Goal: Information Seeking & Learning: Browse casually

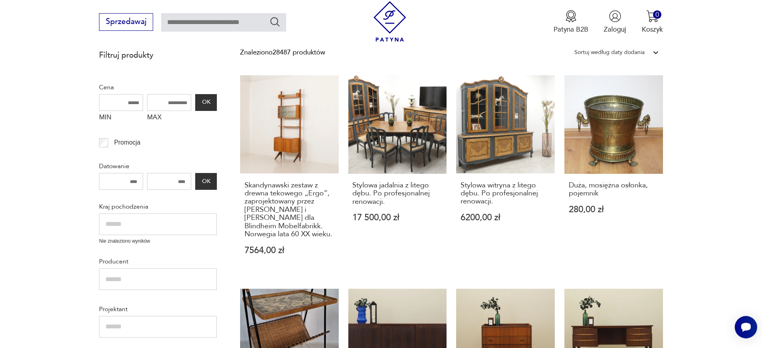
scroll to position [221, 0]
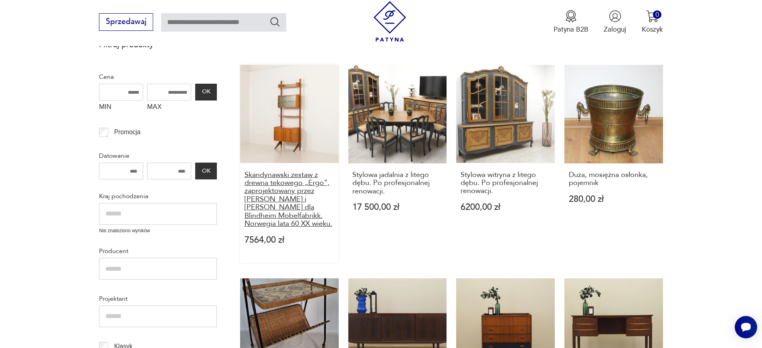
drag, startPoint x: 239, startPoint y: 171, endPoint x: 300, endPoint y: 226, distance: 82.8
copy h3 "Skandynawski zestaw z drewna tekowego „Ergo”, zaprojektowany przez [PERSON_NAME…"
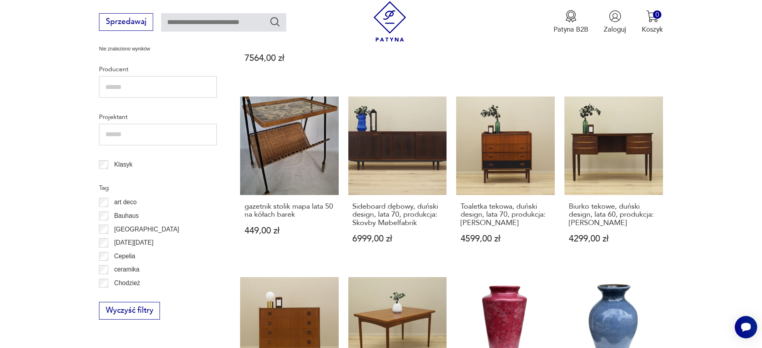
scroll to position [420, 0]
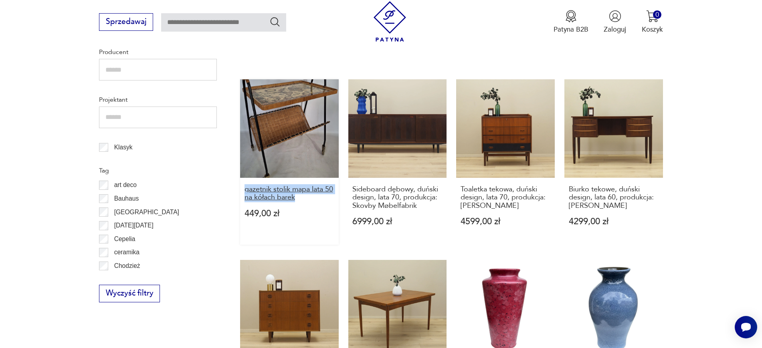
drag, startPoint x: 238, startPoint y: 185, endPoint x: 307, endPoint y: 196, distance: 70.7
click at [307, 196] on section "Filtruj produkty Cena MIN MAX OK Promocja Datowanie OK Kraj pochodzenia Nie zna…" at bounding box center [381, 290] width 762 height 909
copy h3 "gazetnik stolik mapa lata 50 na kółach barek"
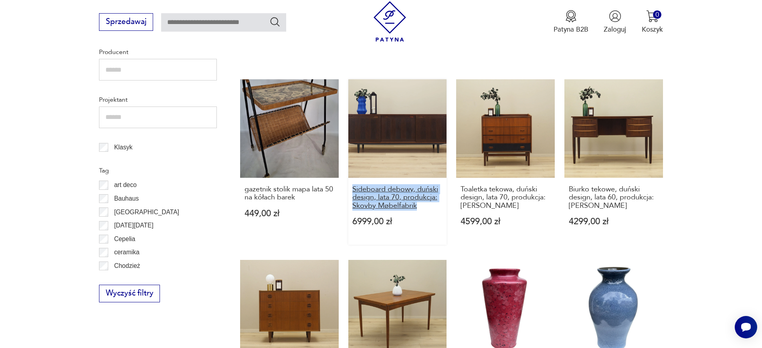
drag, startPoint x: 345, startPoint y: 187, endPoint x: 419, endPoint y: 206, distance: 76.1
click at [419, 206] on div "Skandynawski zestaw z drewna tekowego „Ergo”, zaprojektowany przez Johna Texmon…" at bounding box center [451, 257] width 423 height 782
copy h3 "Sideboard dębowy, duński design, lata 70, produkcja: Skovby Møbelfabrik"
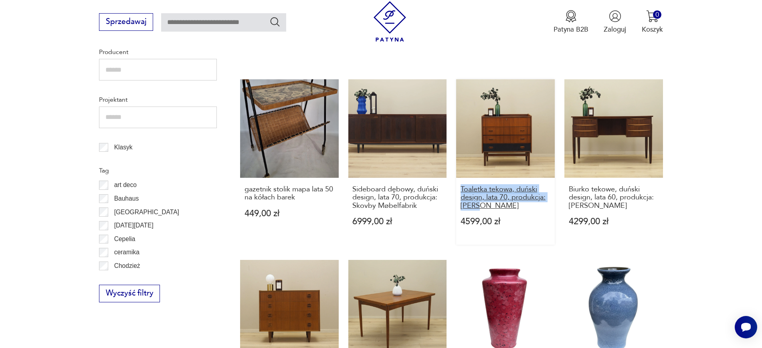
drag, startPoint x: 455, startPoint y: 187, endPoint x: 487, endPoint y: 207, distance: 37.8
click at [487, 207] on div "Skandynawski zestaw z drewna tekowego „Ergo”, zaprojektowany przez Johna Texmon…" at bounding box center [451, 257] width 423 height 782
copy h3 "Toaletka tekowa, duński design, lata 70, produkcja: [PERSON_NAME]"
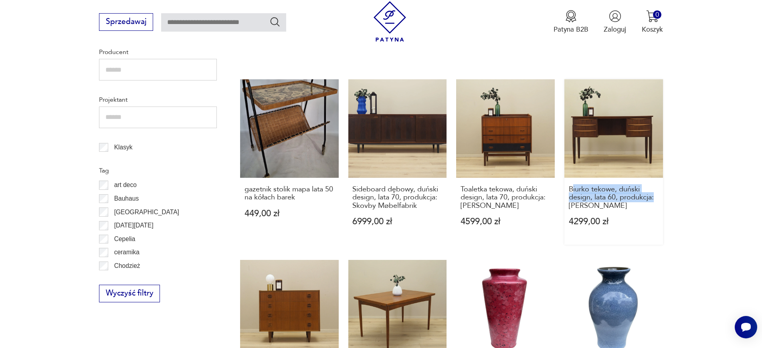
drag, startPoint x: 694, startPoint y: 199, endPoint x: 573, endPoint y: 178, distance: 122.4
click at [573, 178] on section "Filtruj produkty Cena MIN MAX OK Promocja Datowanie OK Kraj pochodzenia Nie zna…" at bounding box center [381, 290] width 762 height 909
copy h3 "iurko tekowe, duński design, lata 60, produkcja:"
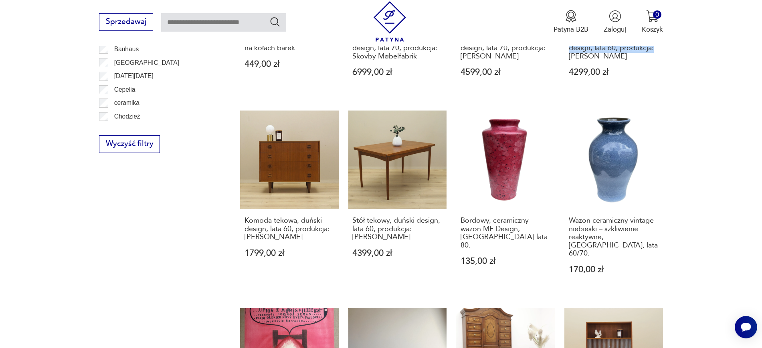
scroll to position [661, 0]
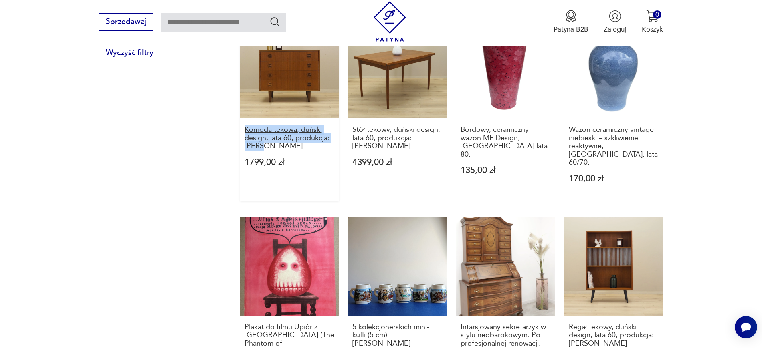
drag, startPoint x: 238, startPoint y: 127, endPoint x: 282, endPoint y: 148, distance: 48.6
click at [282, 148] on section "Filtruj produkty Cena MIN MAX OK Promocja Datowanie OK Kraj pochodzenia Nie zna…" at bounding box center [381, 49] width 762 height 909
copy h3 "Komoda tekowa, duński design, lata 60, produkcja: [PERSON_NAME]"
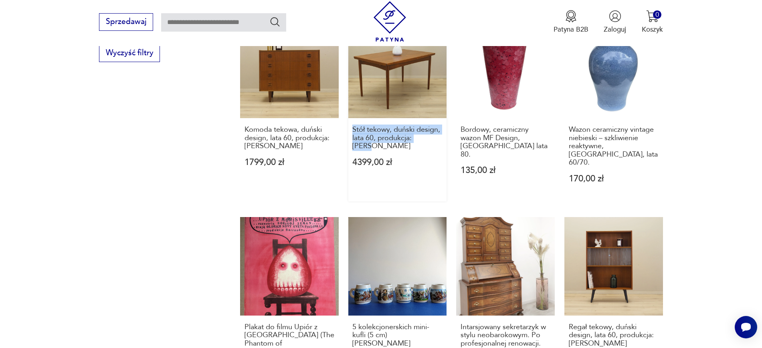
drag, startPoint x: 347, startPoint y: 131, endPoint x: 443, endPoint y: 141, distance: 96.8
click at [443, 141] on div "Skandynawski zestaw z drewna tekowego „Ergo”, zaprojektowany przez Johna Texmon…" at bounding box center [451, 16] width 423 height 782
copy h3 "Stół tekowy, duński design, lata 60, produkcja: [PERSON_NAME]"
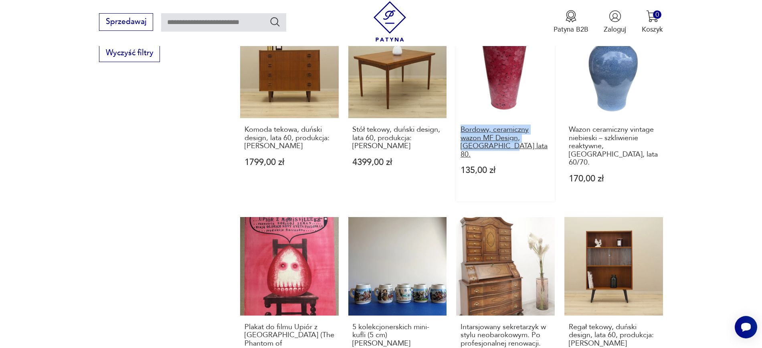
drag, startPoint x: 455, startPoint y: 130, endPoint x: 480, endPoint y: 147, distance: 30.0
click at [480, 147] on div "Skandynawski zestaw z drewna tekowego „Ergo”, zaprojektowany przez Johna Texmon…" at bounding box center [451, 16] width 423 height 782
copy h3 "Bordowy, ceramiczny wazon MF Design, Niemcy lata 8"
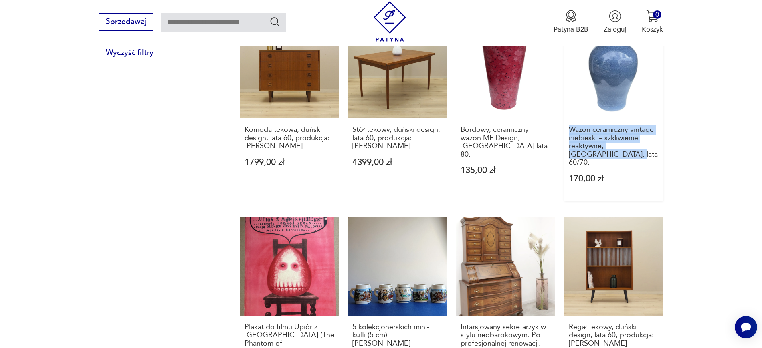
drag, startPoint x: 682, startPoint y: 153, endPoint x: 570, endPoint y: 124, distance: 115.3
click at [570, 124] on section "Filtruj produkty Cena MIN MAX OK Promocja Datowanie OK Kraj pochodzenia Nie zna…" at bounding box center [381, 49] width 762 height 909
copy h3 "Wazon ceramiczny vintage niebieski – szkliwienie reaktywne, [GEOGRAPHIC_DATA], …"
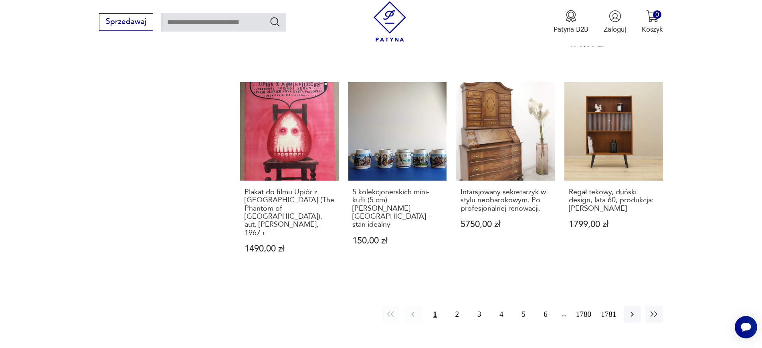
scroll to position [811, 0]
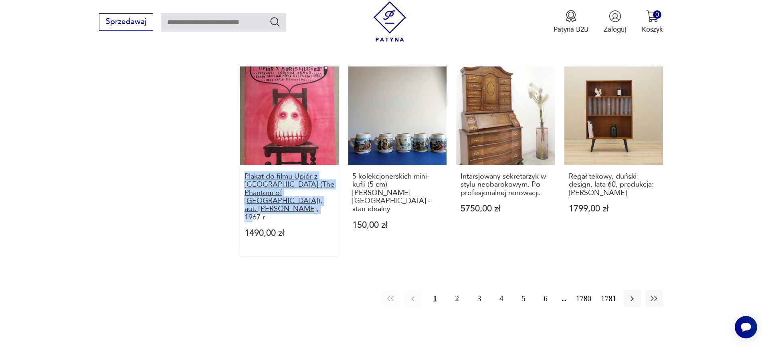
drag, startPoint x: 233, startPoint y: 168, endPoint x: 309, endPoint y: 194, distance: 80.7
copy h3 "Plakat do filmu Upiór z [GEOGRAPHIC_DATA] (The Phantom of [GEOGRAPHIC_DATA]), a…"
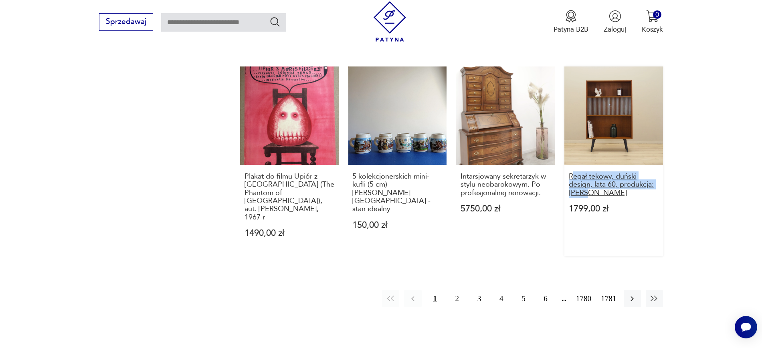
drag, startPoint x: 701, startPoint y: 192, endPoint x: 571, endPoint y: 166, distance: 132.1
click at [638, 290] on button "button" at bounding box center [631, 298] width 17 height 17
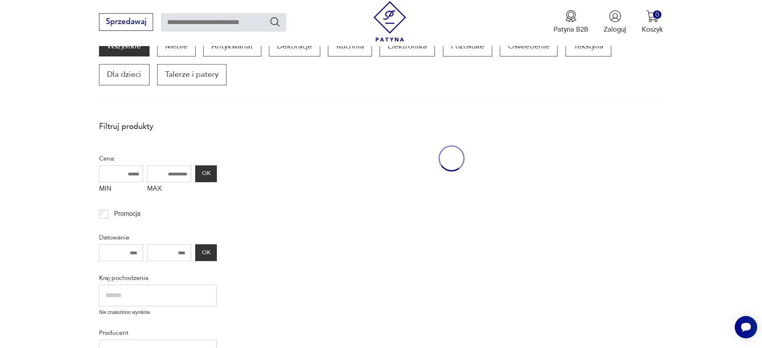
scroll to position [136, 0]
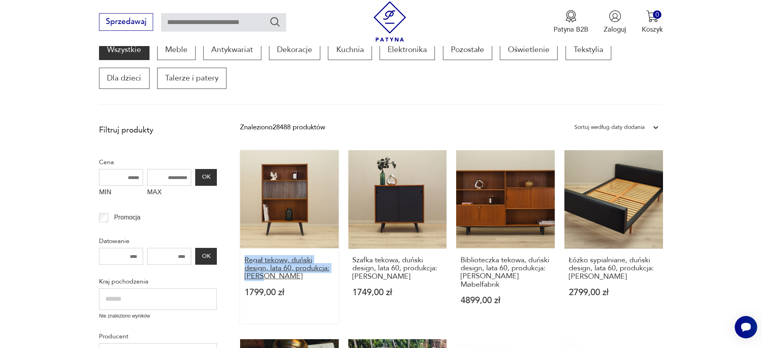
drag, startPoint x: 231, startPoint y: 255, endPoint x: 280, endPoint y: 279, distance: 54.3
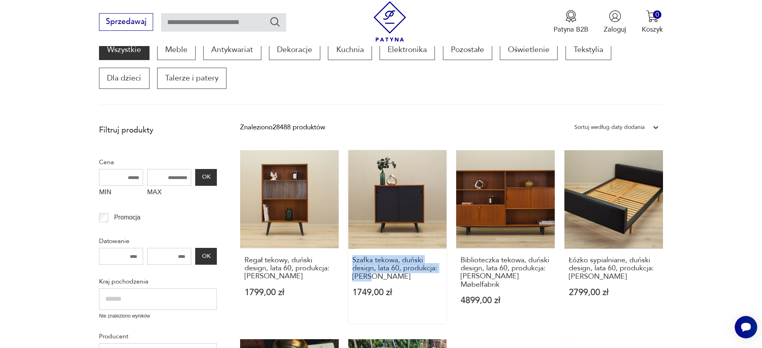
drag, startPoint x: 347, startPoint y: 254, endPoint x: 378, endPoint y: 284, distance: 42.8
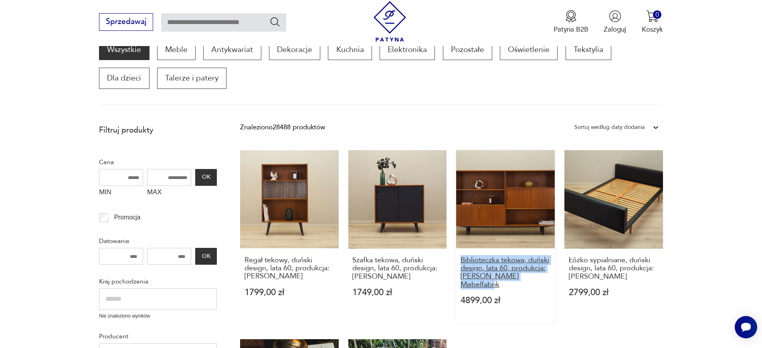
drag, startPoint x: 456, startPoint y: 255, endPoint x: 544, endPoint y: 278, distance: 91.0
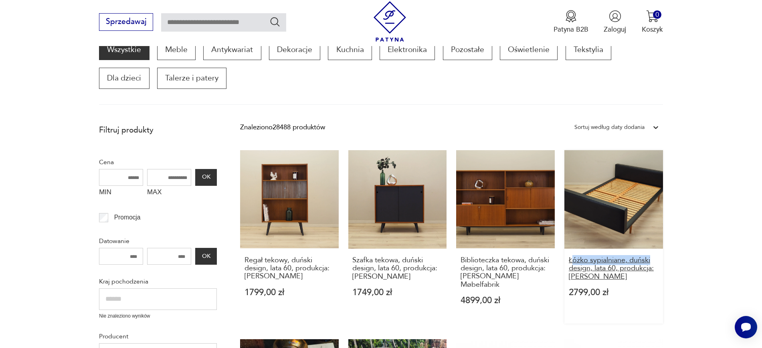
drag, startPoint x: 676, startPoint y: 263, endPoint x: 569, endPoint y: 262, distance: 106.6
drag, startPoint x: 695, startPoint y: 280, endPoint x: 568, endPoint y: 261, distance: 128.5
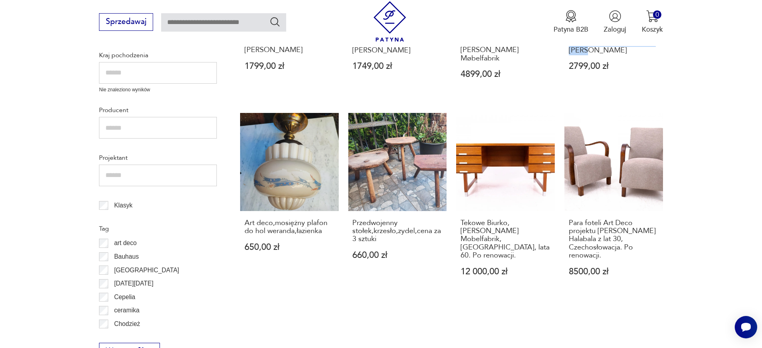
scroll to position [391, 0]
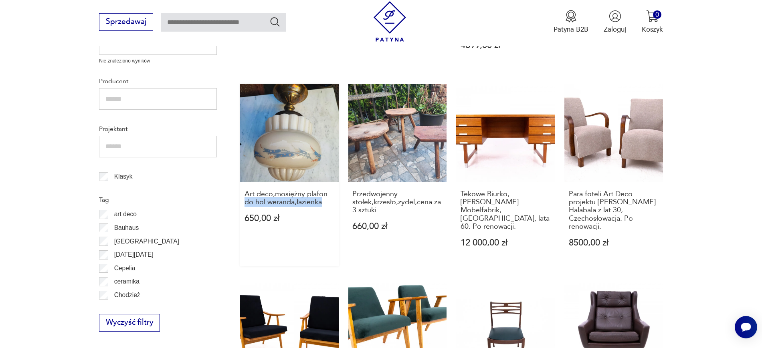
drag, startPoint x: 230, startPoint y: 194, endPoint x: 323, endPoint y: 198, distance: 93.5
click at [323, 198] on section "Filtruj produkty Cena MIN MAX OK Promocja Datowanie OK Kraj pochodzenia Nie zna…" at bounding box center [381, 303] width 762 height 876
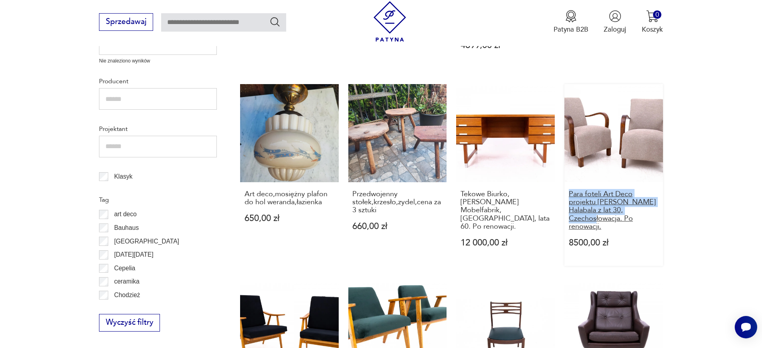
drag, startPoint x: 671, startPoint y: 205, endPoint x: 569, endPoint y: 186, distance: 103.1
click at [569, 186] on section "Filtruj produkty Cena MIN MAX OK Promocja Datowanie OK Kraj pochodzenia Nie zna…" at bounding box center [381, 303] width 762 height 876
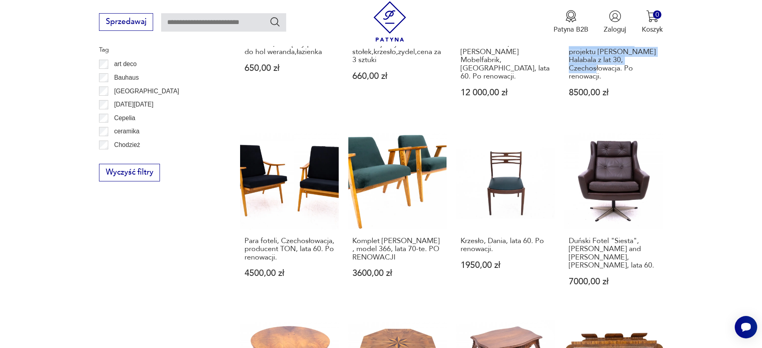
scroll to position [546, 0]
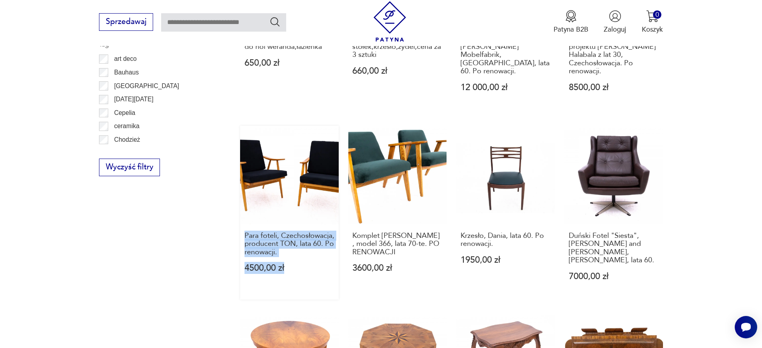
drag, startPoint x: 231, startPoint y: 222, endPoint x: 329, endPoint y: 247, distance: 101.0
click at [329, 247] on section "Filtruj produkty Cena MIN MAX OK Promocja Datowanie OK Kraj pochodzenia Nie zna…" at bounding box center [381, 148] width 762 height 876
click at [179, 259] on div "Filtruj produkty Cena MIN MAX OK Promocja Datowanie OK Kraj pochodzenia Nie zna…" at bounding box center [158, 126] width 118 height 825
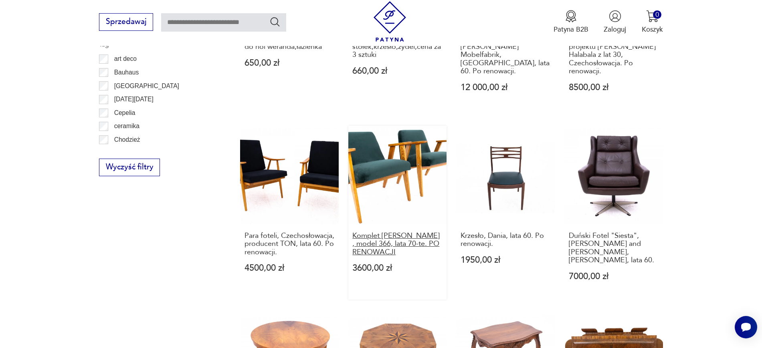
drag, startPoint x: 345, startPoint y: 215, endPoint x: 417, endPoint y: 247, distance: 78.9
click at [417, 247] on div "Regał tekowy, duński design, lata 60, produkcja: Dania 1799,00 zł Szafka tekowa…" at bounding box center [451, 114] width 423 height 749
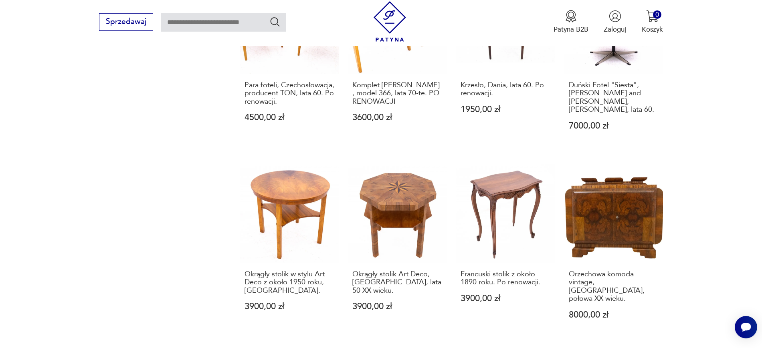
scroll to position [716, 0]
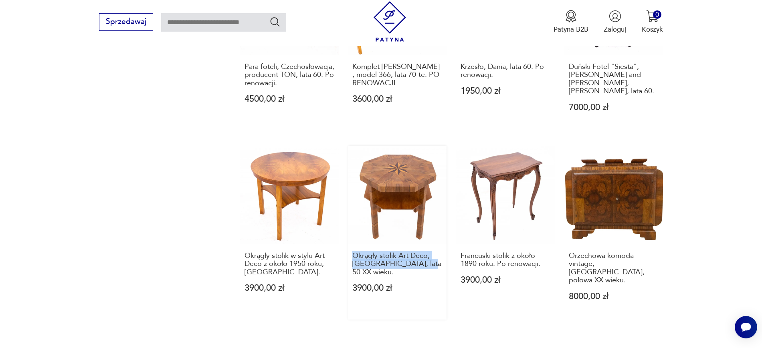
drag, startPoint x: 347, startPoint y: 238, endPoint x: 424, endPoint y: 254, distance: 78.9
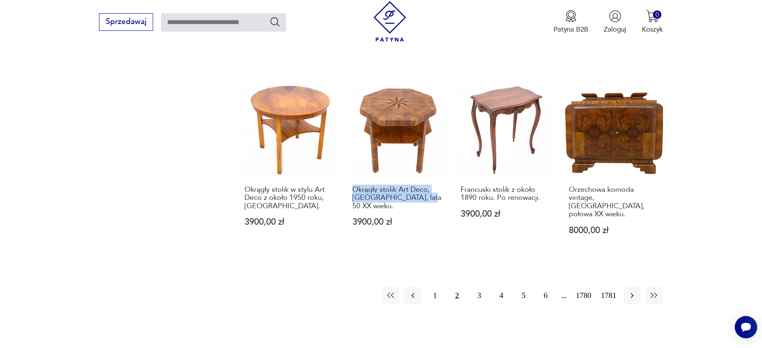
scroll to position [800, 0]
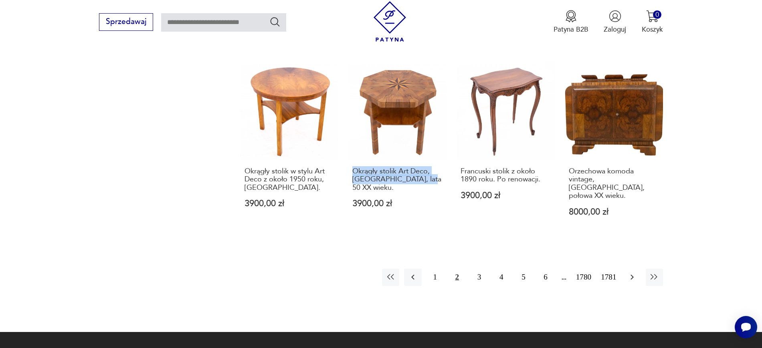
click at [632, 272] on icon "button" at bounding box center [632, 277] width 10 height 10
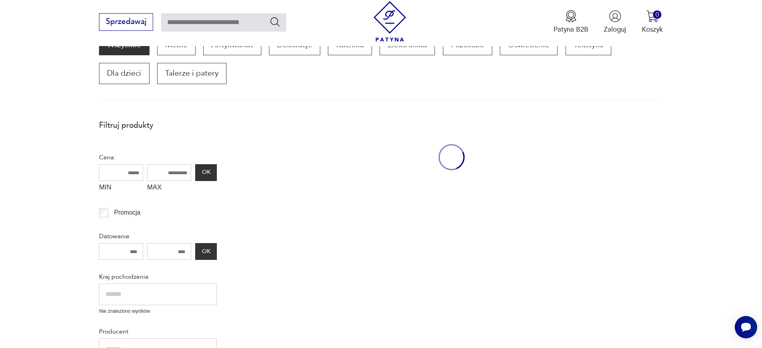
scroll to position [136, 0]
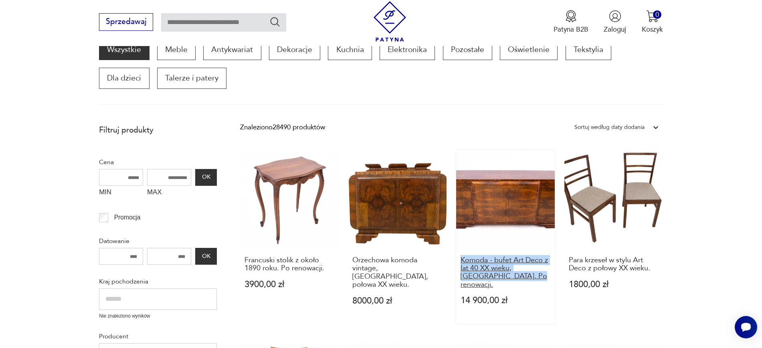
drag, startPoint x: 455, startPoint y: 260, endPoint x: 496, endPoint y: 276, distance: 43.4
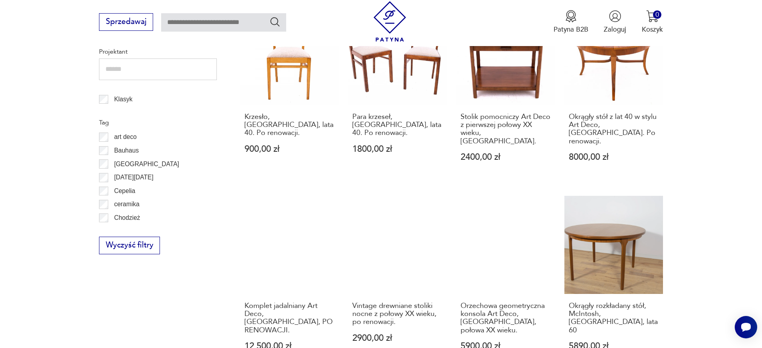
scroll to position [472, 0]
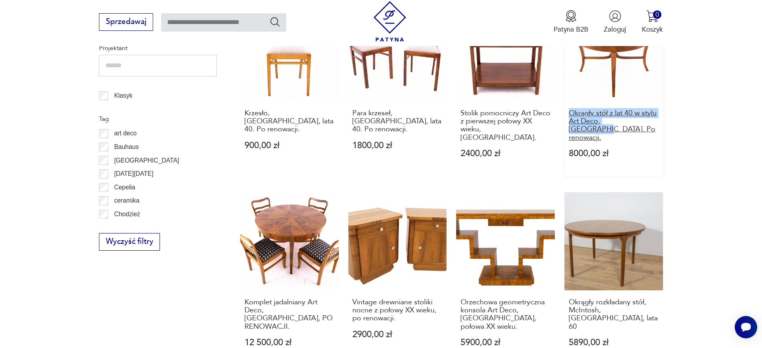
drag, startPoint x: 679, startPoint y: 115, endPoint x: 571, endPoint y: 103, distance: 108.8
click at [571, 103] on section "Filtruj produkty Cena MIN MAX OK Promocja Datowanie OK Kraj pochodzenia Nie zna…" at bounding box center [381, 218] width 762 height 868
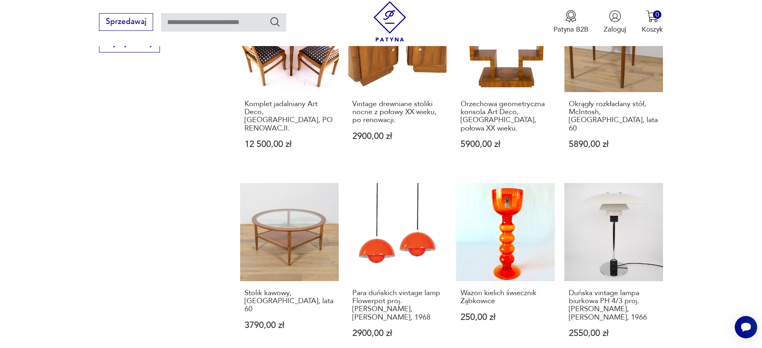
scroll to position [673, 0]
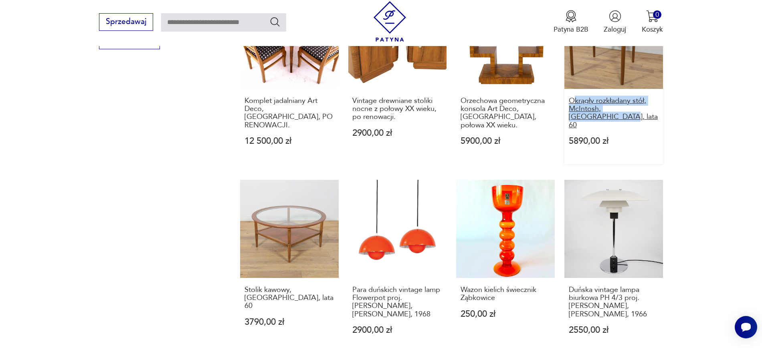
drag, startPoint x: 684, startPoint y: 95, endPoint x: 573, endPoint y: 84, distance: 111.5
click at [573, 84] on section "Filtruj produkty Cena MIN MAX OK Promocja Datowanie OK Kraj pochodzenia Nie zna…" at bounding box center [381, 17] width 762 height 868
click at [732, 115] on section "Filtruj produkty Cena MIN MAX OK Promocja Datowanie OK Kraj pochodzenia Nie zna…" at bounding box center [381, 17] width 762 height 868
drag, startPoint x: 682, startPoint y: 105, endPoint x: 567, endPoint y: 84, distance: 116.9
click at [567, 84] on section "Filtruj produkty Cena MIN MAX OK Promocja Datowanie OK Kraj pochodzenia Nie zna…" at bounding box center [381, 17] width 762 height 868
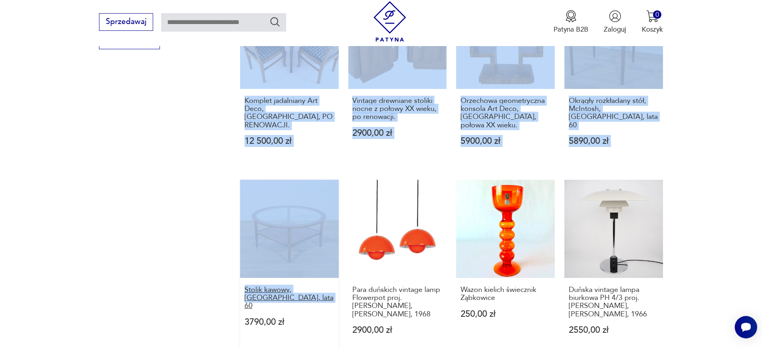
drag, startPoint x: 227, startPoint y: 264, endPoint x: 308, endPoint y: 271, distance: 81.3
click at [308, 271] on section "Filtruj produkty Cena MIN MAX OK Promocja Datowanie OK Kraj pochodzenia Nie zna…" at bounding box center [381, 17] width 762 height 868
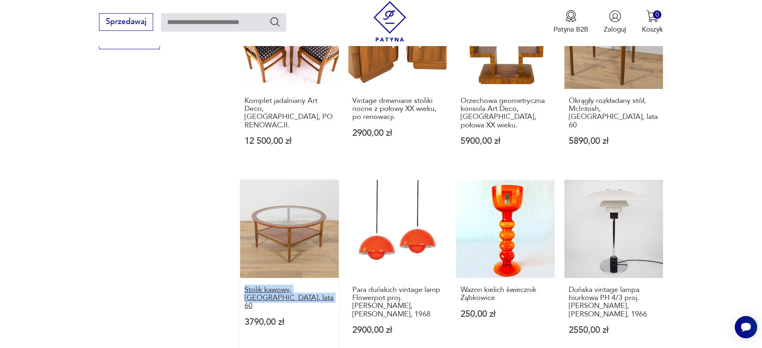
drag, startPoint x: 234, startPoint y: 265, endPoint x: 307, endPoint y: 273, distance: 73.4
click at [307, 273] on section "Filtruj produkty Cena MIN MAX OK Promocja Datowanie OK Kraj pochodzenia Nie zna…" at bounding box center [381, 17] width 762 height 868
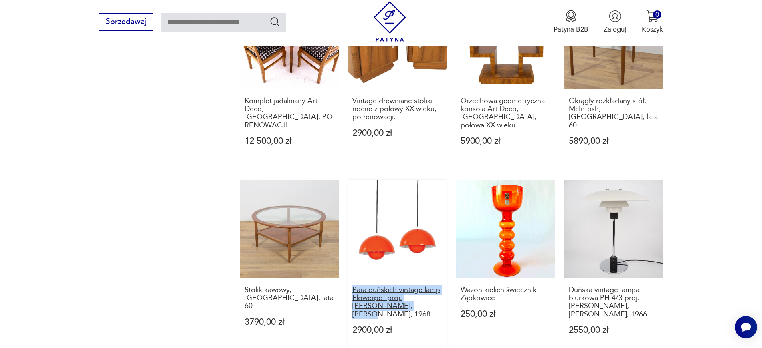
drag, startPoint x: 343, startPoint y: 260, endPoint x: 398, endPoint y: 282, distance: 59.3
drag, startPoint x: 694, startPoint y: 290, endPoint x: 576, endPoint y: 265, distance: 120.4
click at [576, 265] on section "Filtruj produkty Cena MIN MAX OK Promocja Datowanie OK Kraj pochodzenia Nie zna…" at bounding box center [381, 17] width 762 height 868
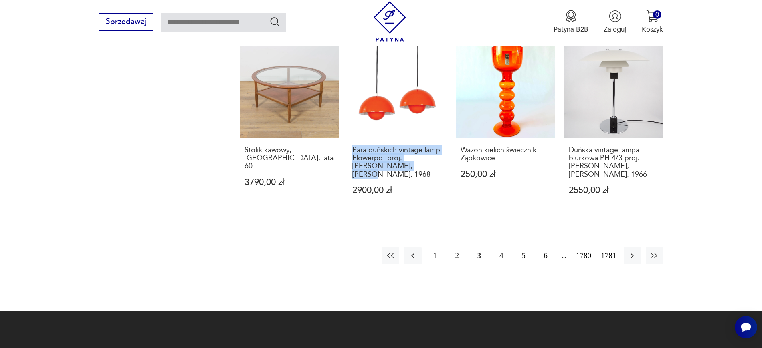
scroll to position [830, 0]
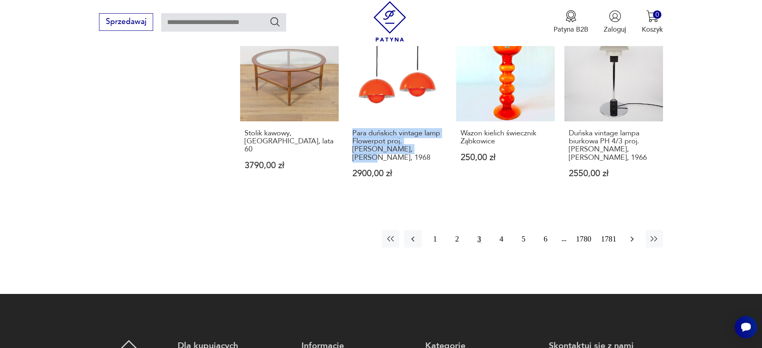
click at [627, 234] on icon "button" at bounding box center [632, 239] width 10 height 10
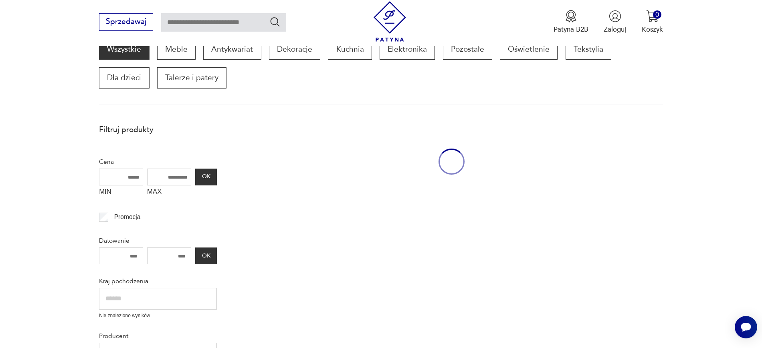
scroll to position [136, 0]
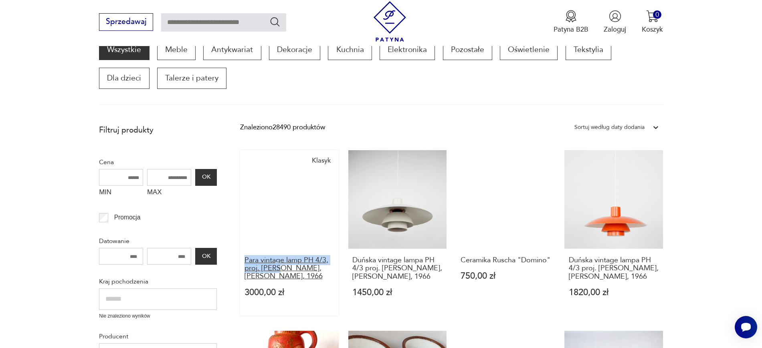
drag, startPoint x: 237, startPoint y: 257, endPoint x: 280, endPoint y: 271, distance: 45.9
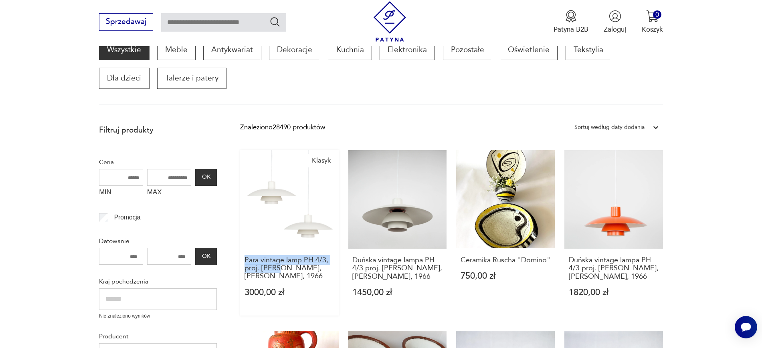
drag, startPoint x: 345, startPoint y: 262, endPoint x: 425, endPoint y: 282, distance: 81.9
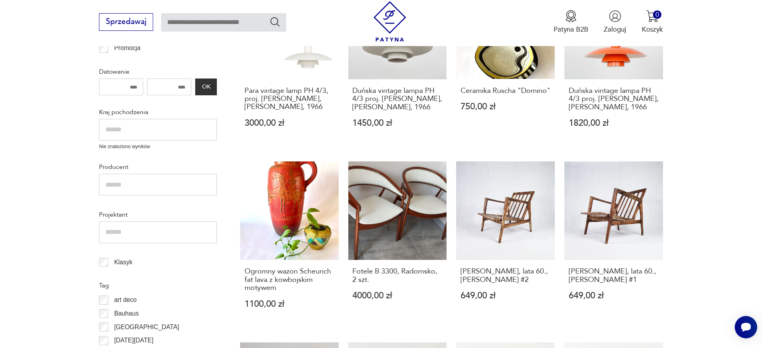
scroll to position [308, 0]
